Goal: Information Seeking & Learning: Learn about a topic

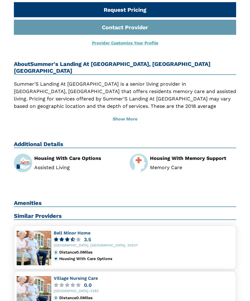
scroll to position [248, 0]
click at [215, 165] on div "Summer's Landing At Limestone, Gainesville GA Gainesville , GA , 30501 0 out of…" at bounding box center [124, 17] width 231 height 392
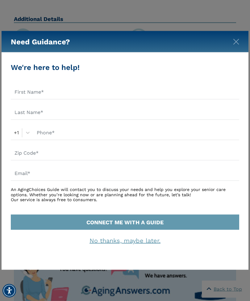
scroll to position [374, 0]
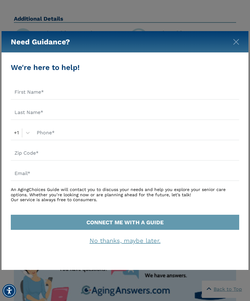
click at [238, 40] on img "Close" at bounding box center [236, 42] width 6 height 6
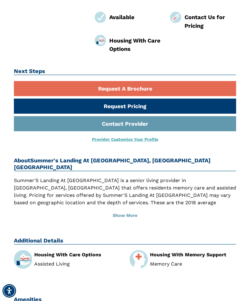
scroll to position [151, 0]
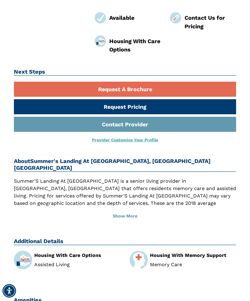
click at [127, 210] on button "Show More" at bounding box center [125, 217] width 222 height 14
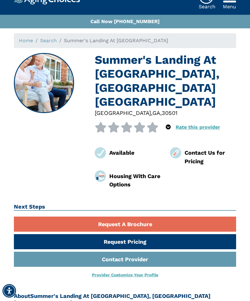
scroll to position [16, 0]
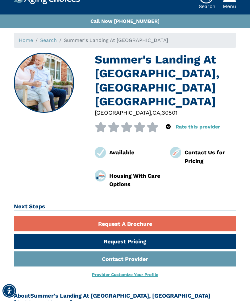
click at [178, 147] on img at bounding box center [175, 152] width 11 height 11
click at [196, 148] on div "Contact Us for Pricing" at bounding box center [210, 156] width 52 height 17
click at [198, 148] on div "Contact Us for Pricing" at bounding box center [210, 156] width 52 height 17
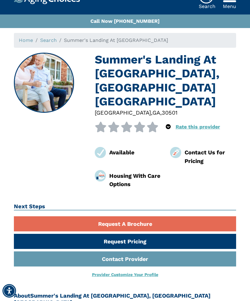
click at [199, 148] on div "Contact Us for Pricing" at bounding box center [210, 156] width 52 height 17
click at [200, 148] on div "Contact Us for Pricing" at bounding box center [210, 156] width 52 height 17
click at [198, 148] on div "Contact Us for Pricing" at bounding box center [210, 156] width 52 height 17
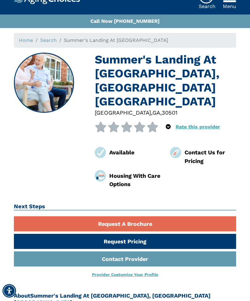
click at [198, 148] on div "Contact Us for Pricing" at bounding box center [210, 156] width 52 height 17
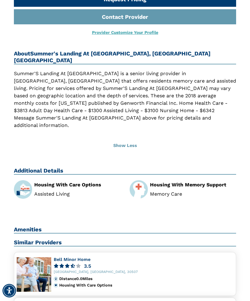
scroll to position [259, 0]
click at [74, 264] on icon at bounding box center [72, 266] width 5 height 4
